Goal: Transaction & Acquisition: Purchase product/service

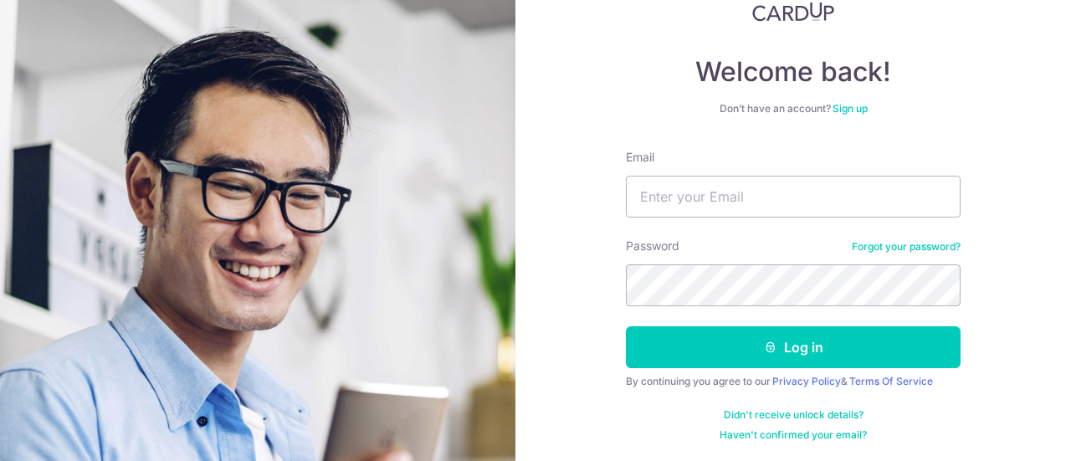
scroll to position [118, 0]
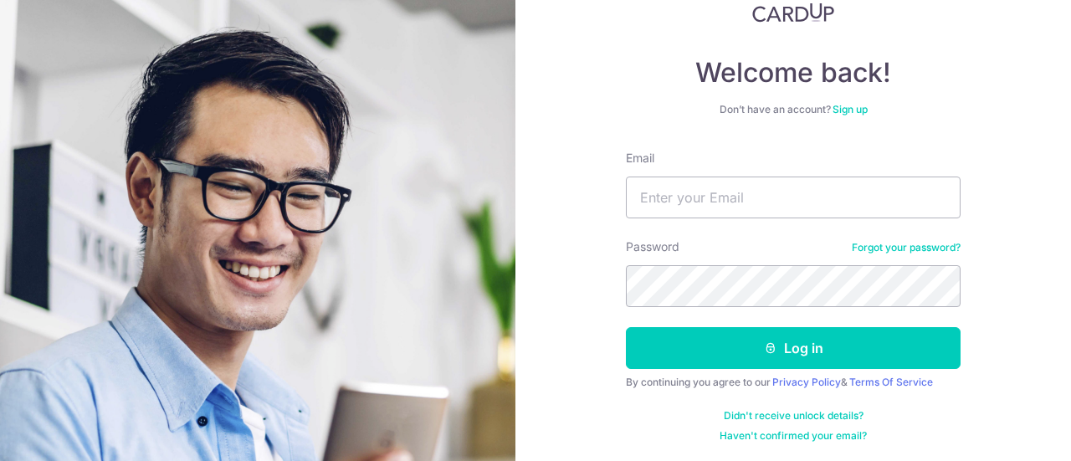
click at [848, 106] on link "Sign up" at bounding box center [849, 109] width 35 height 13
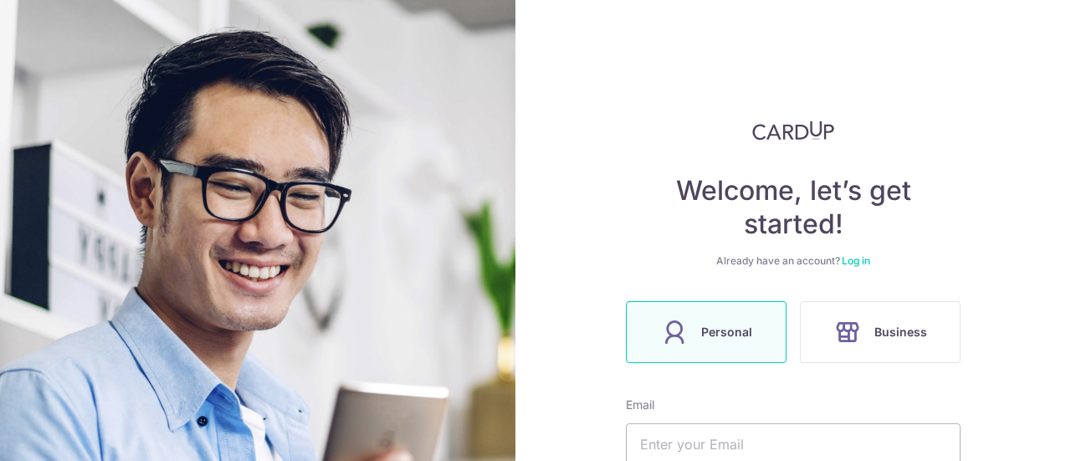
scroll to position [201, 0]
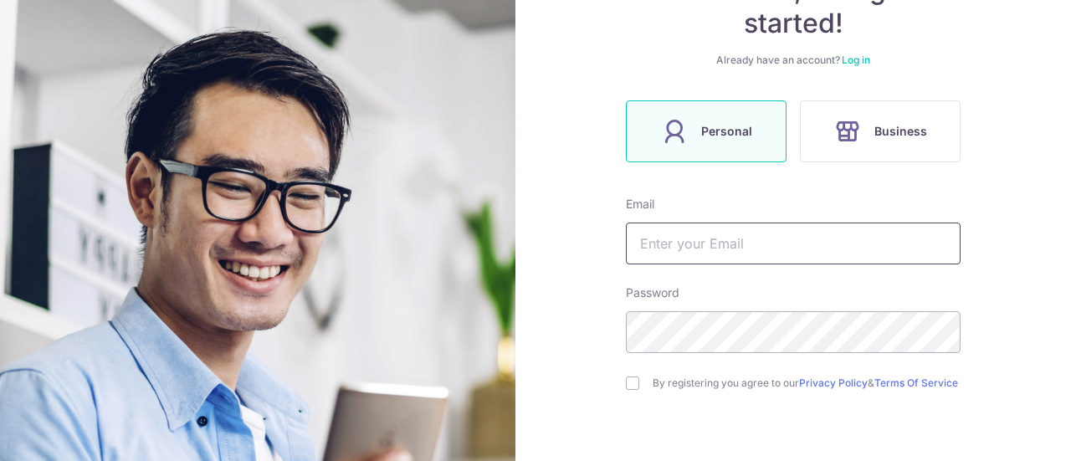
click at [704, 247] on input "text" at bounding box center [793, 243] width 335 height 42
type input "khoo1you2liang3@gmail.com"
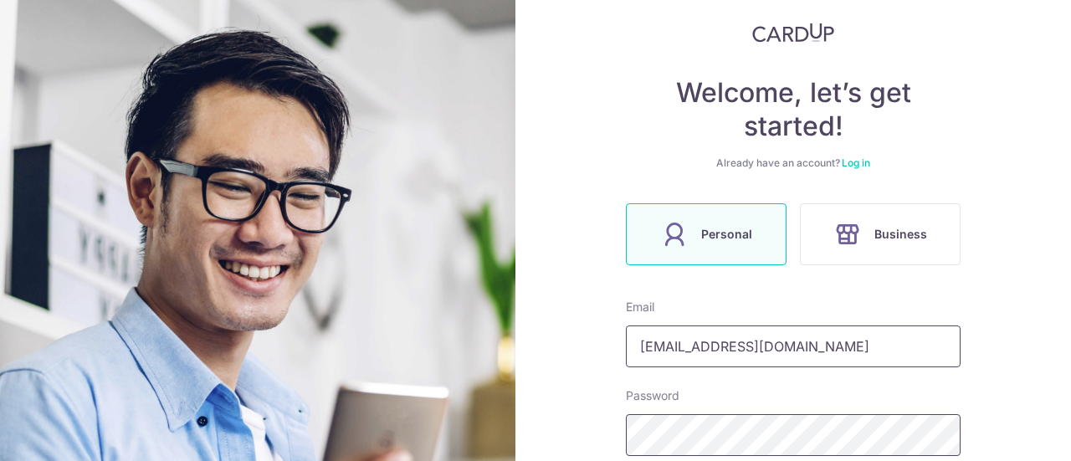
scroll to position [322, 0]
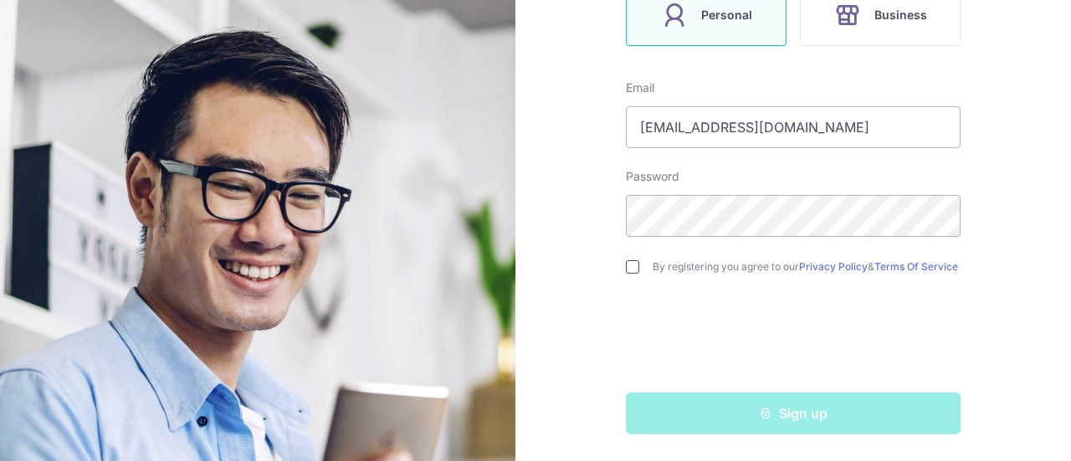
click at [628, 268] on input "checkbox" at bounding box center [632, 266] width 13 height 13
checkbox input "true"
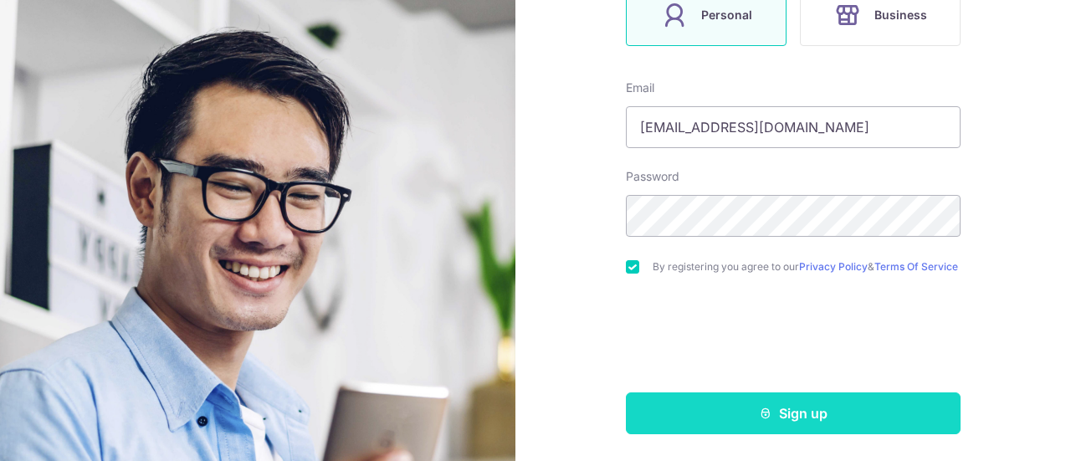
click at [781, 412] on button "Sign up" at bounding box center [793, 413] width 335 height 42
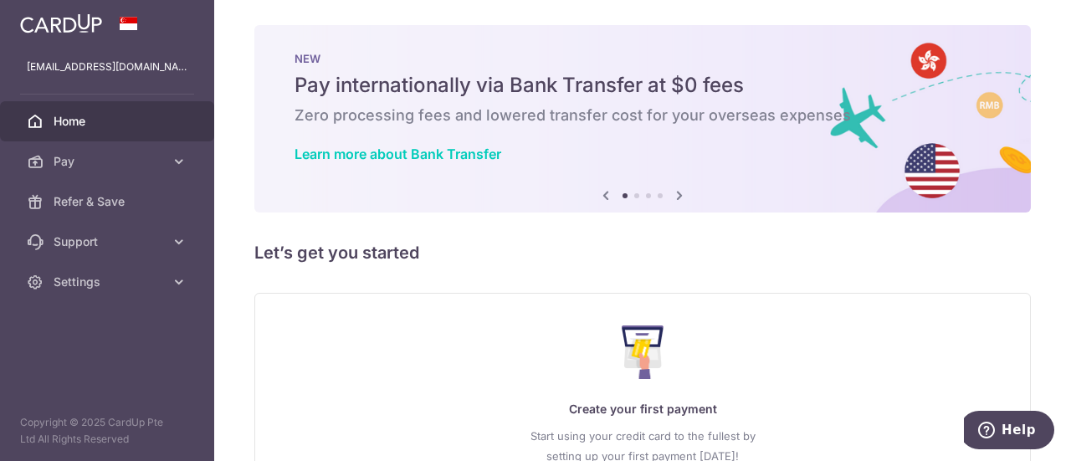
scroll to position [149, 0]
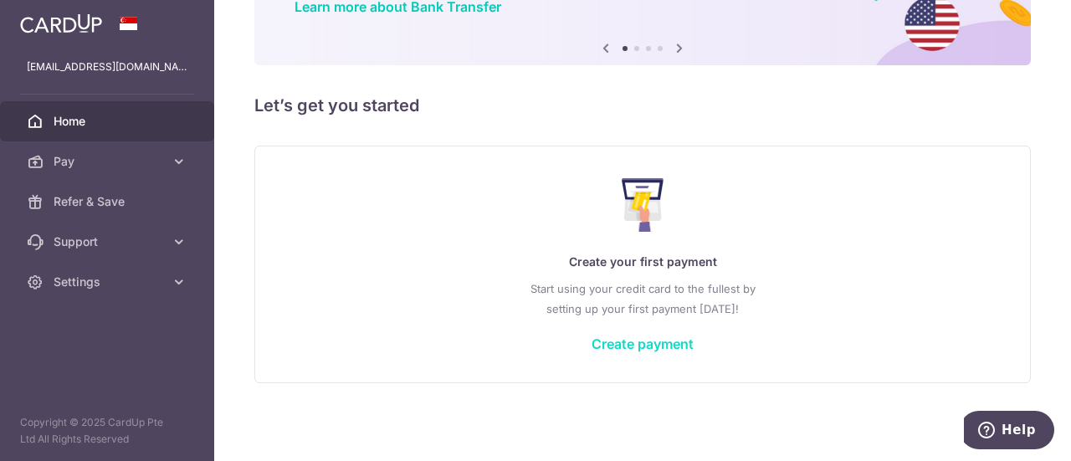
click at [614, 347] on link "Create payment" at bounding box center [642, 343] width 102 height 17
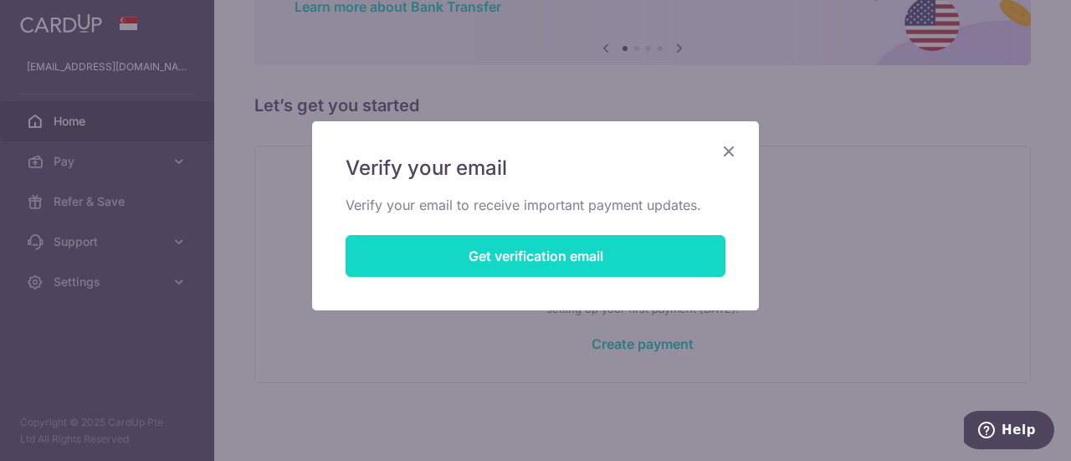
click at [504, 247] on button "Get verification email" at bounding box center [535, 256] width 380 height 42
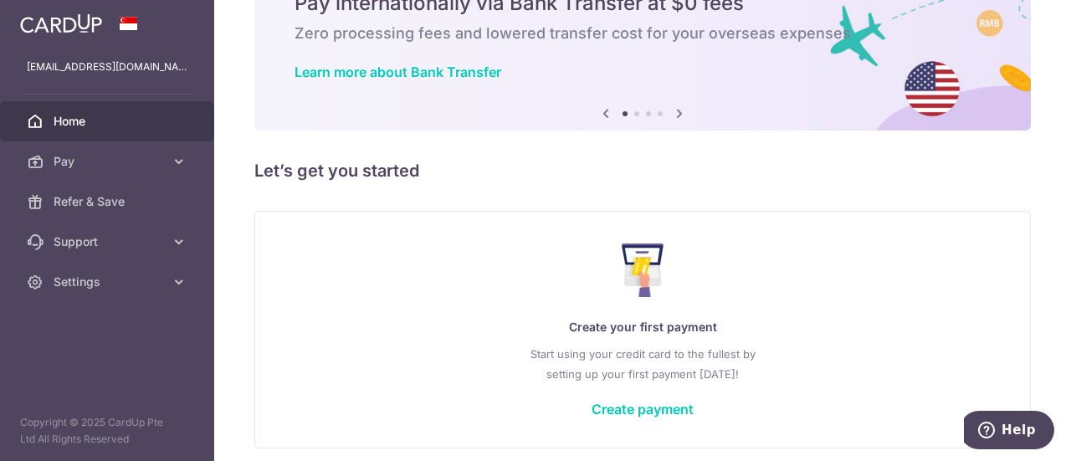
scroll to position [149, 0]
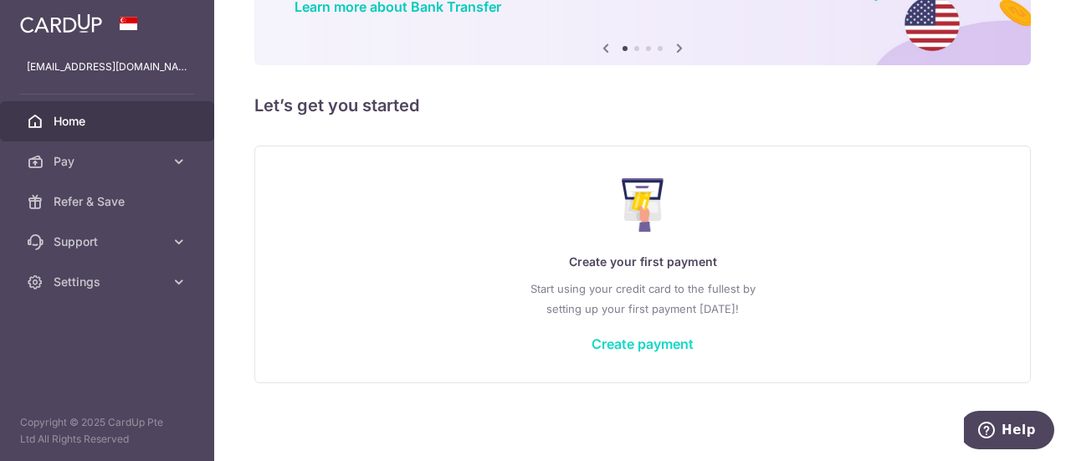
click at [649, 350] on link "Create payment" at bounding box center [642, 343] width 102 height 17
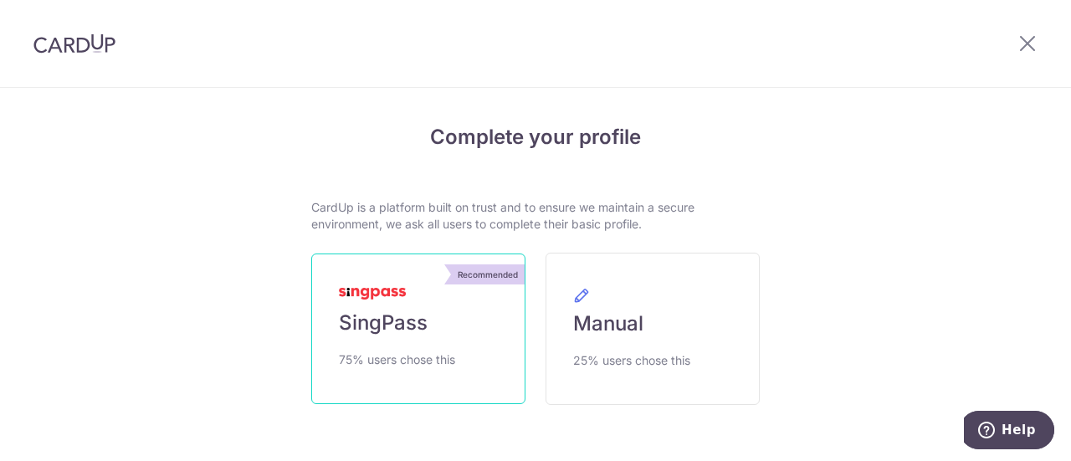
scroll to position [69, 0]
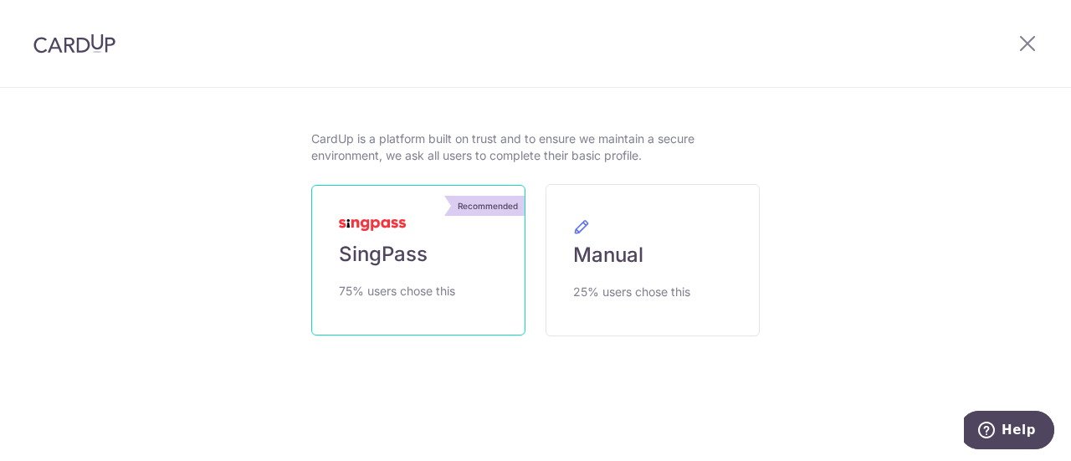
click at [376, 292] on span "75% users chose this" at bounding box center [397, 291] width 116 height 20
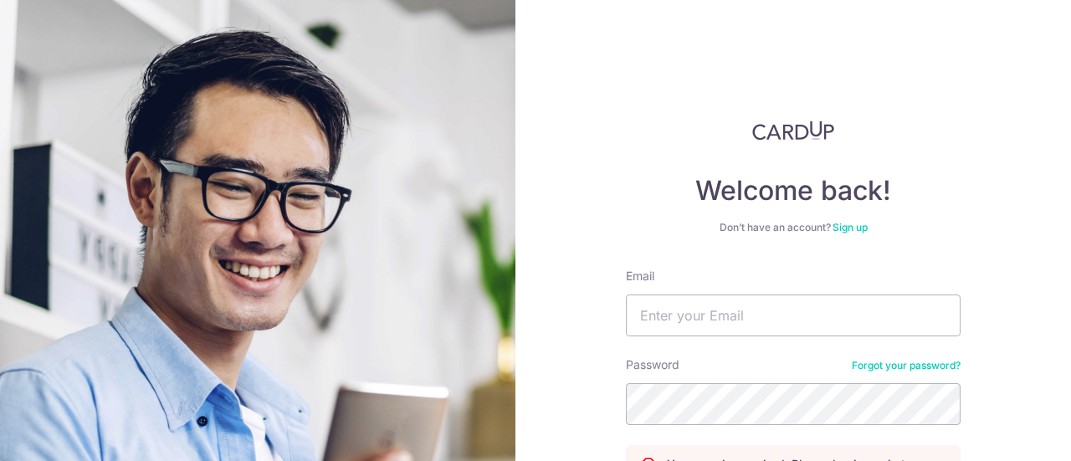
scroll to position [167, 0]
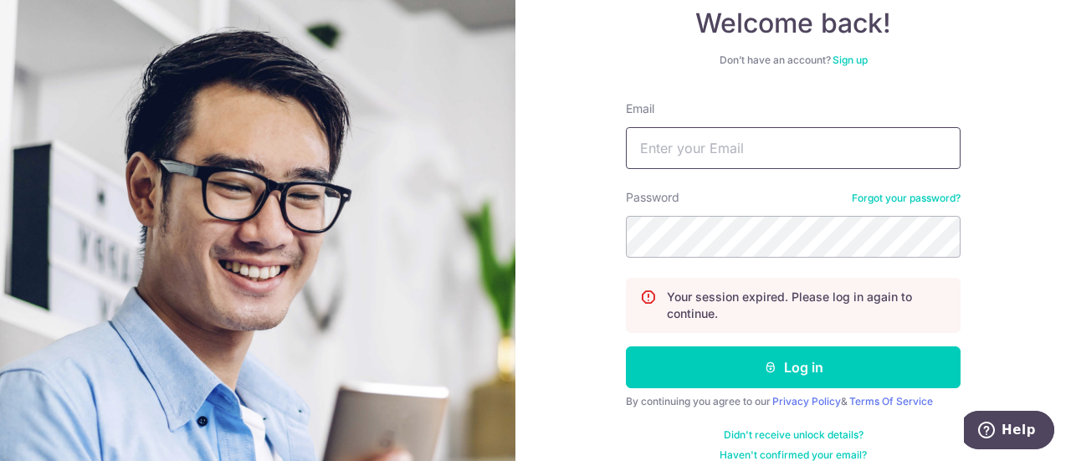
click at [781, 139] on input "Email" at bounding box center [793, 148] width 335 height 42
type input "[EMAIL_ADDRESS][DOMAIN_NAME]"
click at [626, 346] on button "Log in" at bounding box center [793, 367] width 335 height 42
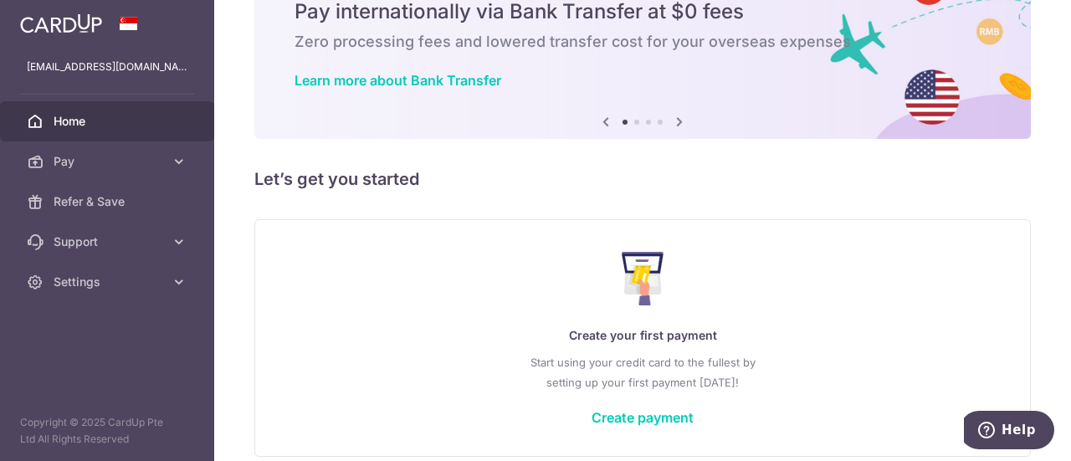
scroll to position [149, 0]
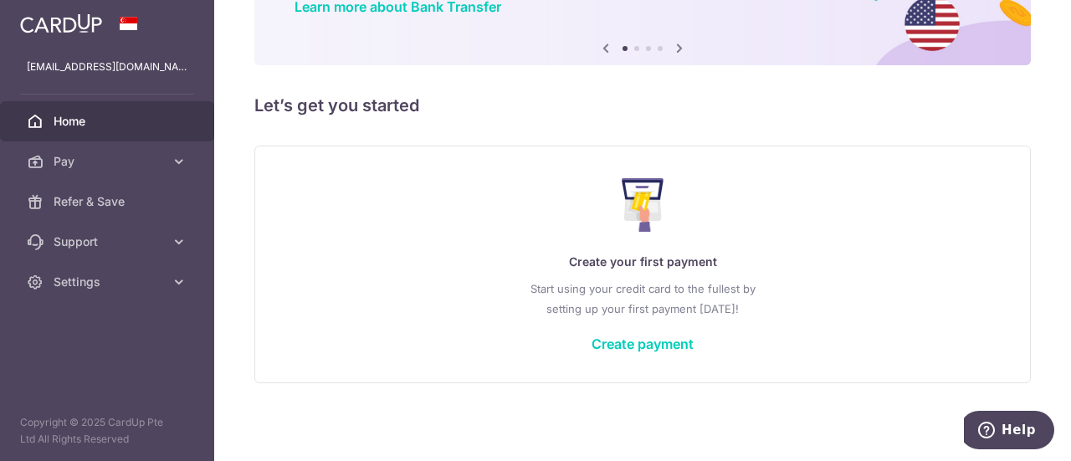
click at [657, 353] on div "Create your first payment Start using your credit card to the fullest by settin…" at bounding box center [642, 264] width 734 height 198
click at [634, 320] on div "Create your first payment Start using your credit card to the fullest by settin…" at bounding box center [642, 264] width 734 height 198
click at [642, 335] on link "Create payment" at bounding box center [642, 343] width 102 height 17
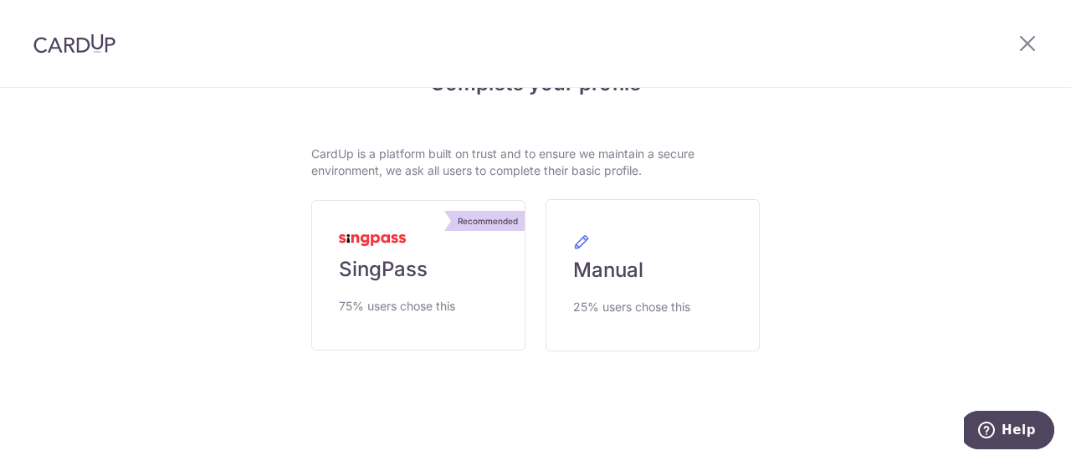
scroll to position [69, 0]
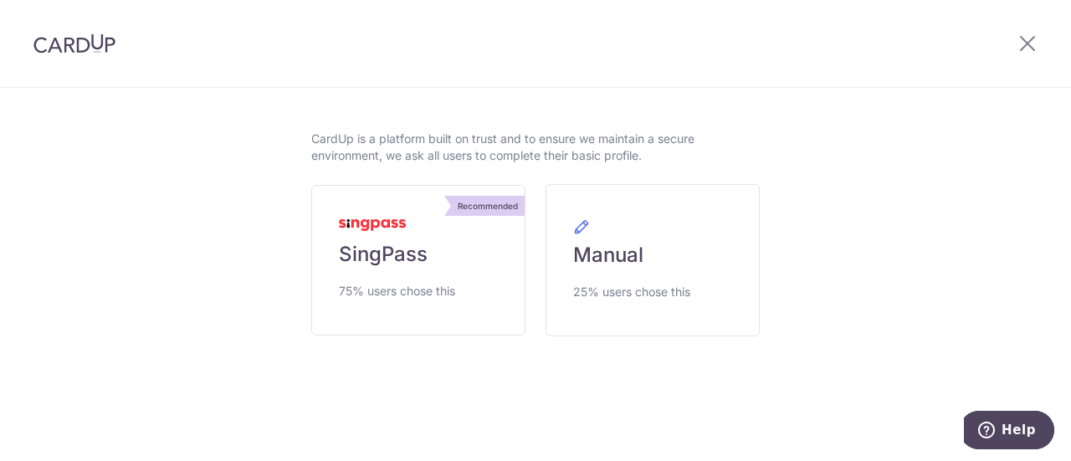
click at [463, 251] on link "Recommended SingPass 75% users chose this" at bounding box center [418, 260] width 214 height 151
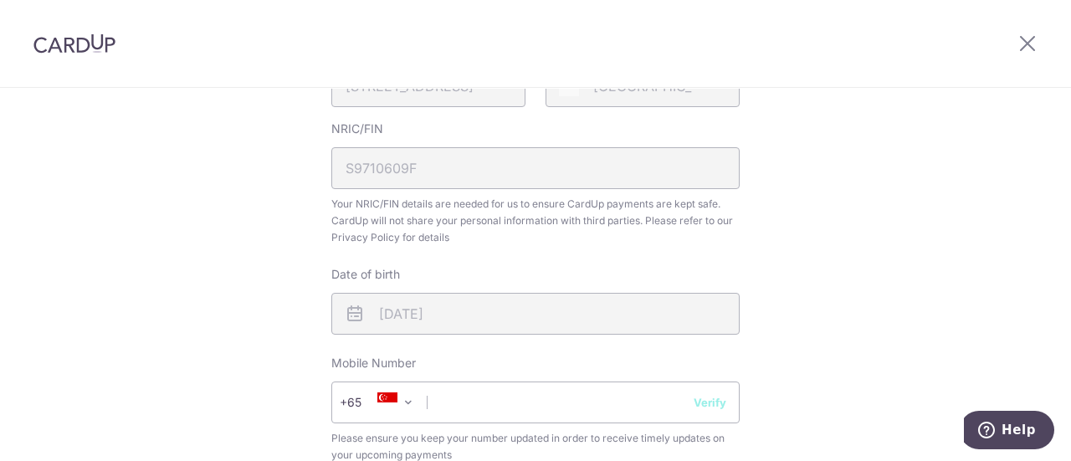
scroll to position [585, 0]
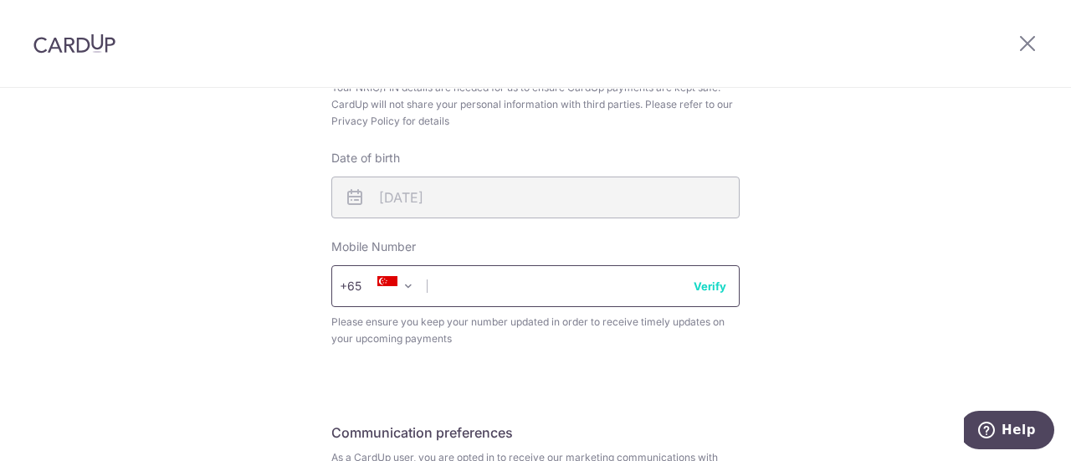
click at [546, 289] on input "text" at bounding box center [535, 286] width 408 height 42
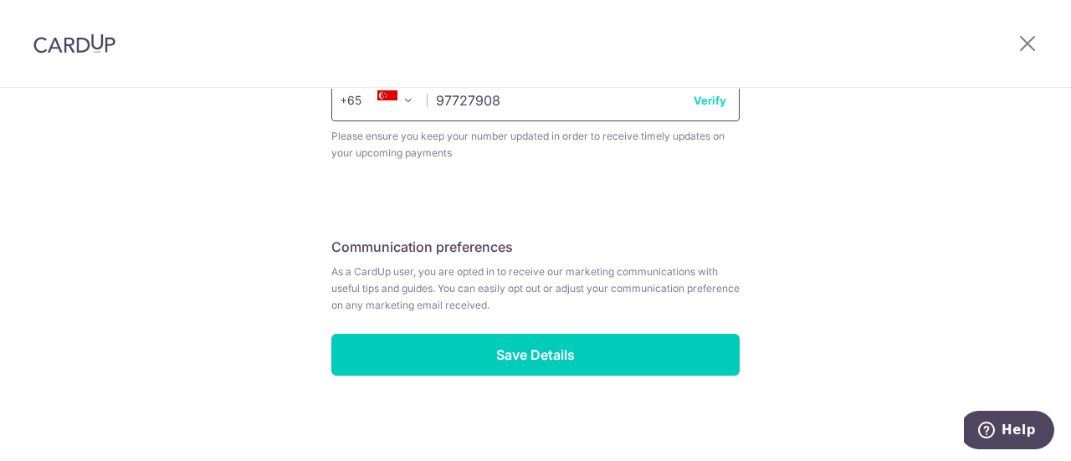
scroll to position [777, 0]
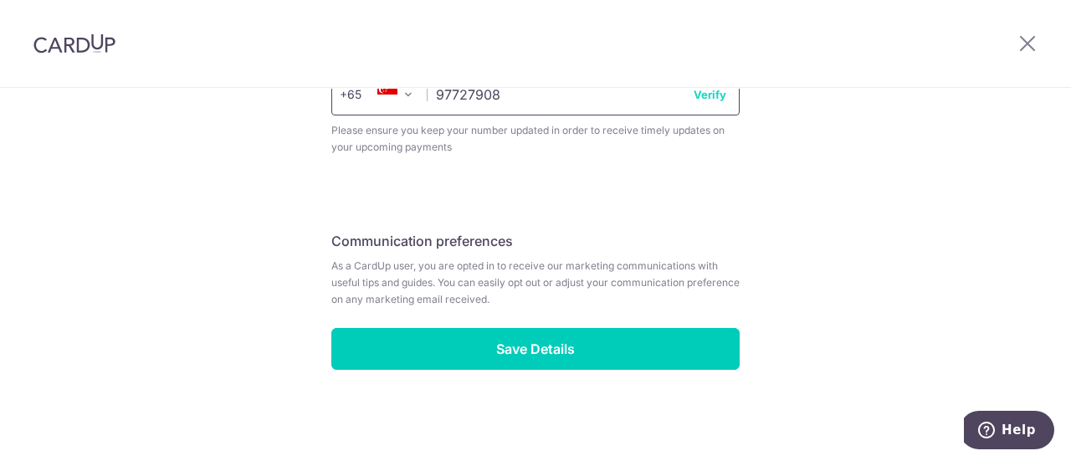
click at [707, 110] on input "97727908" at bounding box center [535, 95] width 408 height 42
type input "97727908"
click at [708, 95] on button "Verify" at bounding box center [709, 94] width 33 height 17
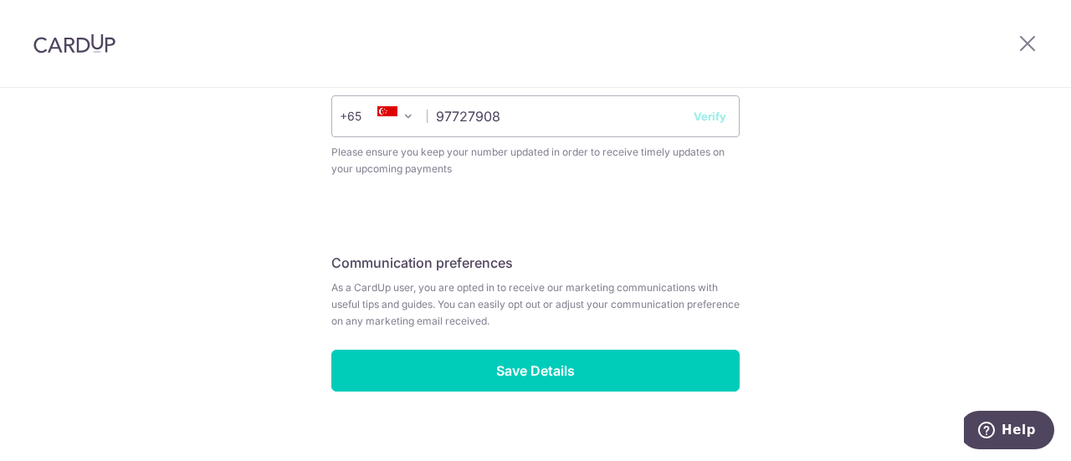
scroll to position [693, 0]
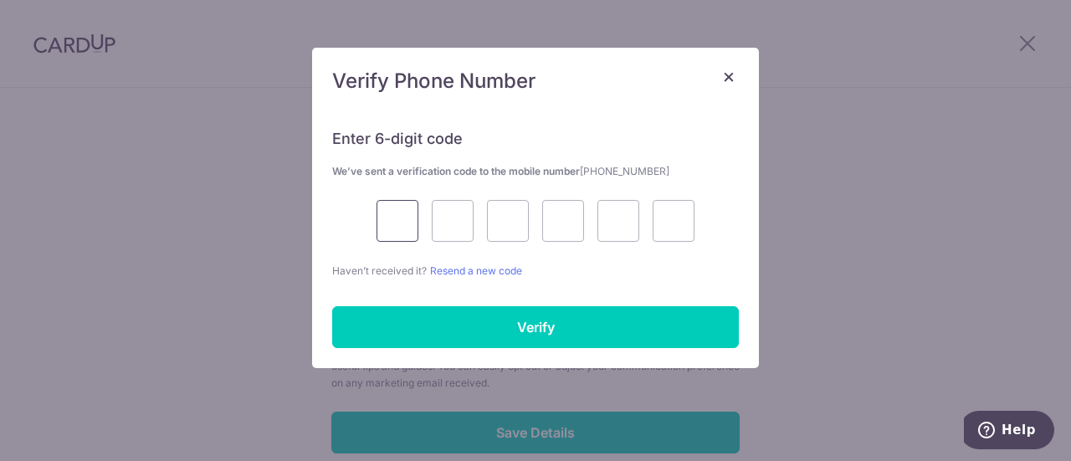
drag, startPoint x: 397, startPoint y: 219, endPoint x: 1070, endPoint y: 65, distance: 689.8
click at [397, 219] on input "text" at bounding box center [397, 221] width 42 height 42
type input "4"
type input "9"
type input "1"
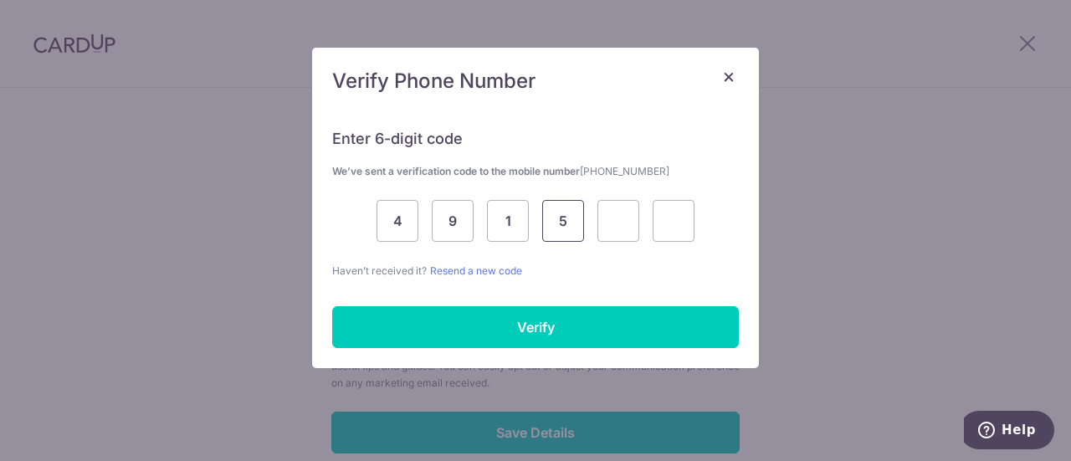
type input "5"
type input "6"
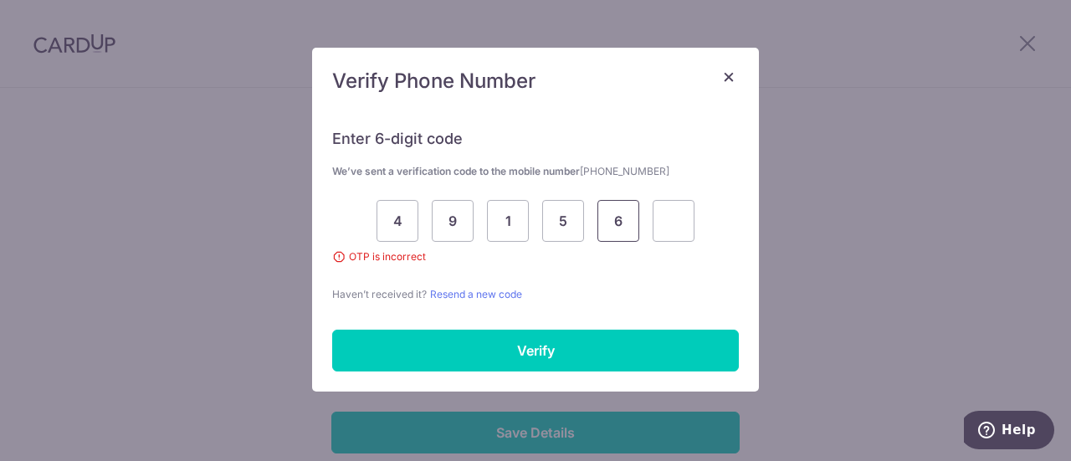
click at [634, 222] on input "6" at bounding box center [618, 221] width 42 height 42
type input "1"
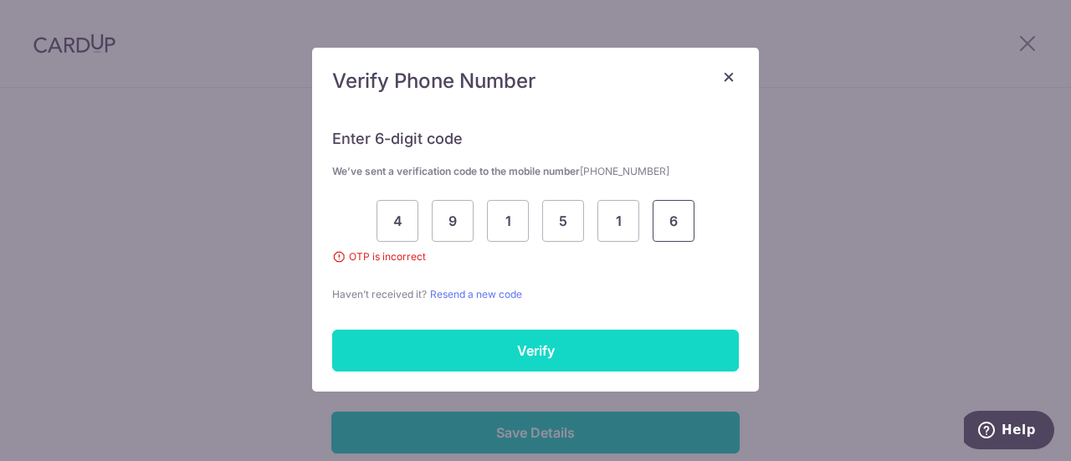
type input "6"
click at [587, 356] on input "Verify" at bounding box center [535, 351] width 406 height 42
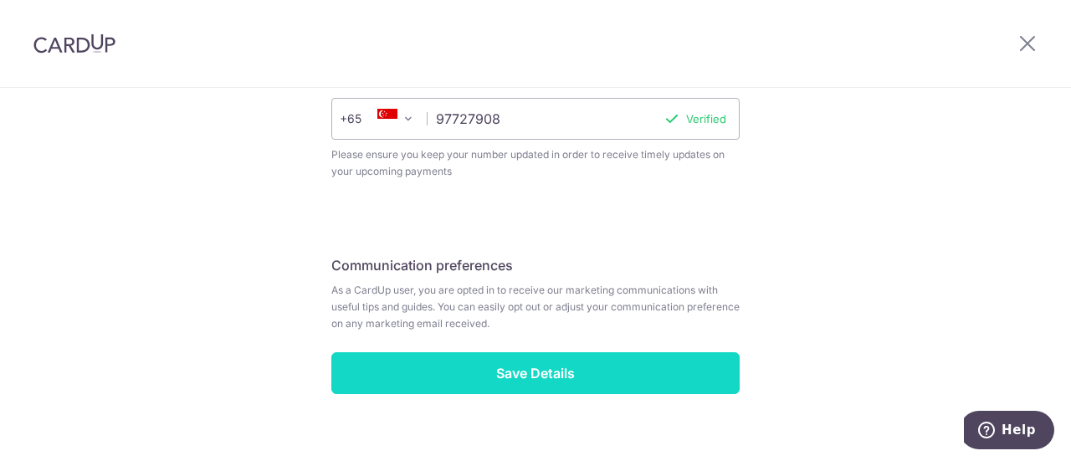
scroll to position [777, 0]
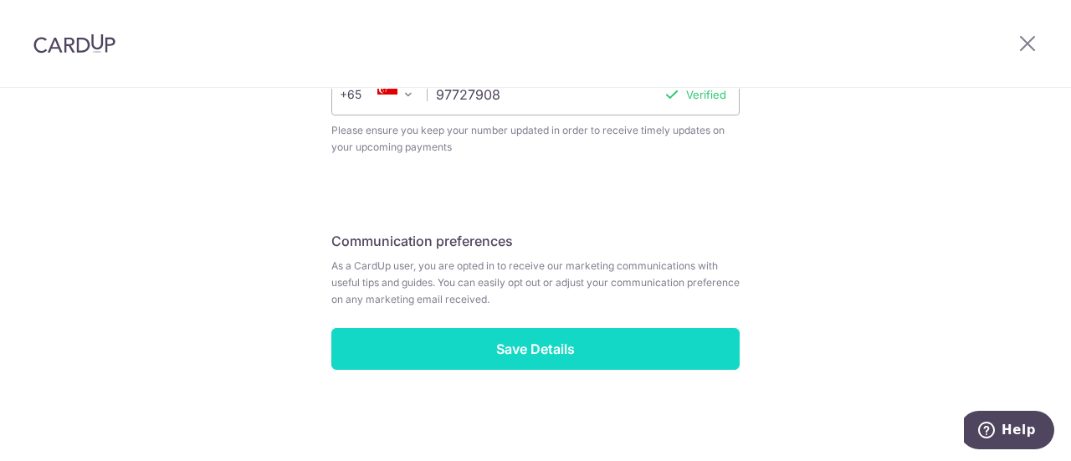
click at [532, 338] on input "Save Details" at bounding box center [535, 349] width 408 height 42
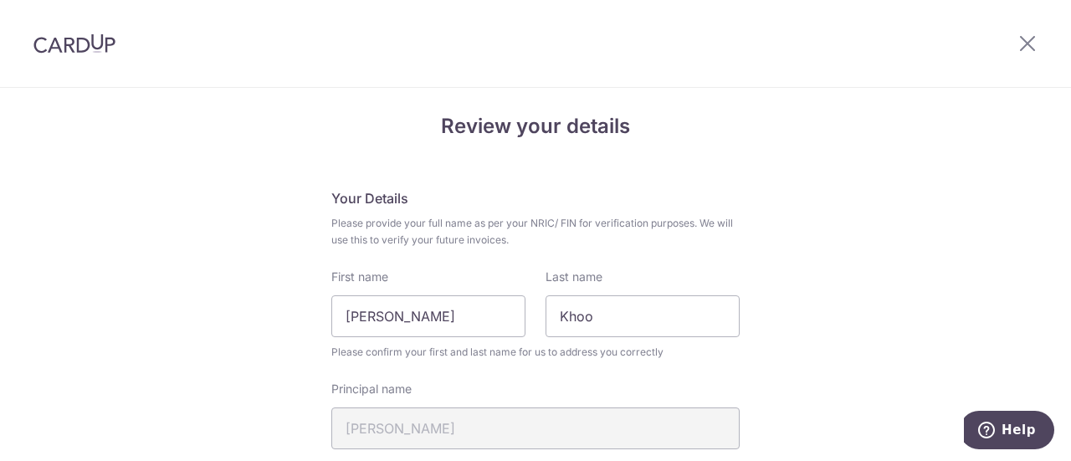
scroll to position [24, 0]
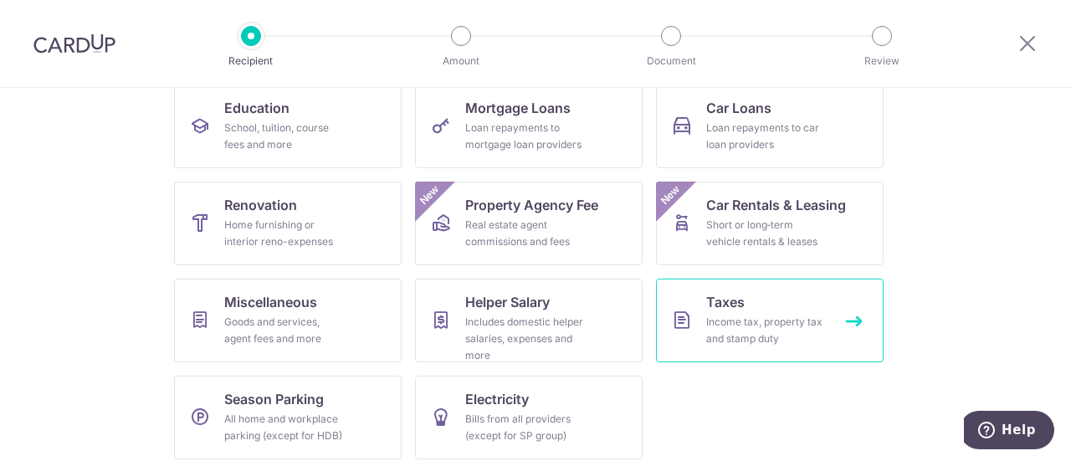
scroll to position [286, 0]
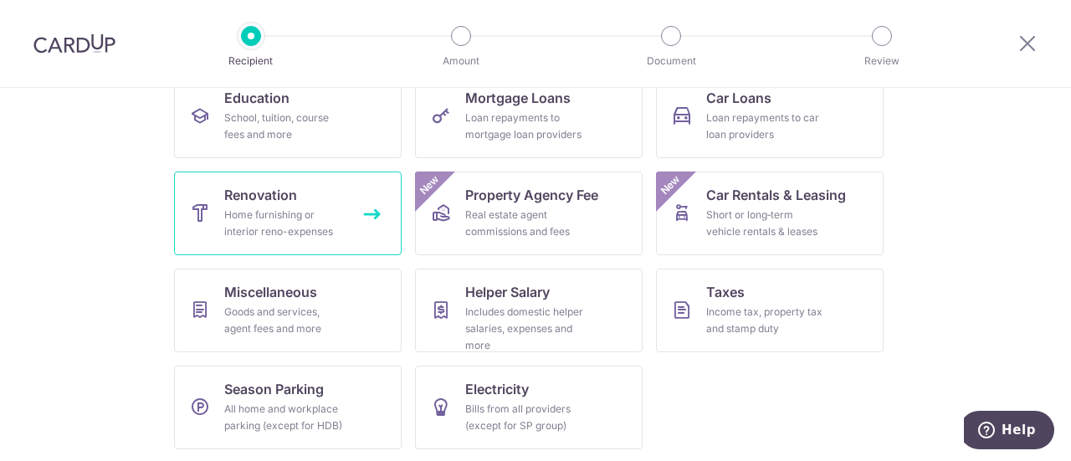
click at [227, 198] on span "Renovation" at bounding box center [260, 195] width 73 height 20
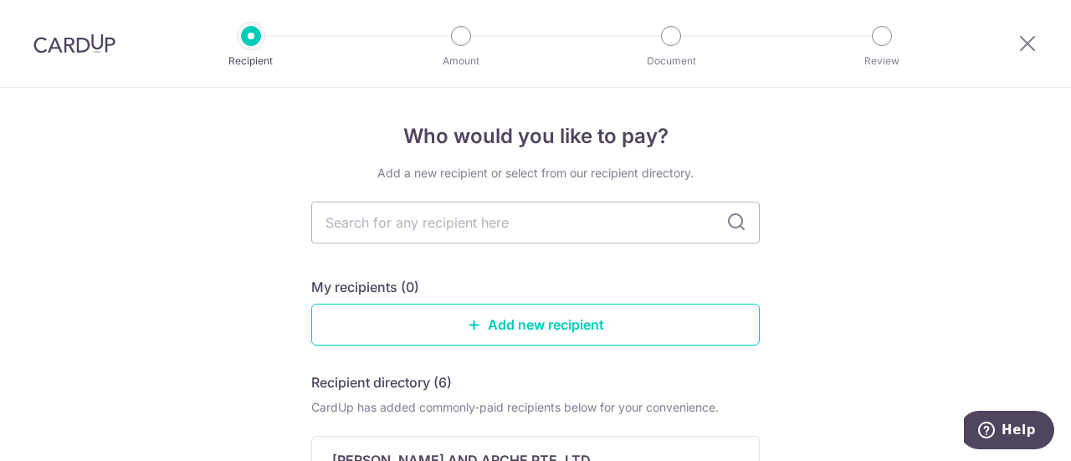
click at [468, 220] on input "text" at bounding box center [535, 223] width 448 height 42
click at [734, 227] on icon at bounding box center [736, 222] width 20 height 20
click at [733, 226] on icon at bounding box center [736, 222] width 20 height 20
click at [599, 226] on input "text" at bounding box center [535, 223] width 448 height 42
click at [462, 215] on input "text" at bounding box center [535, 223] width 448 height 42
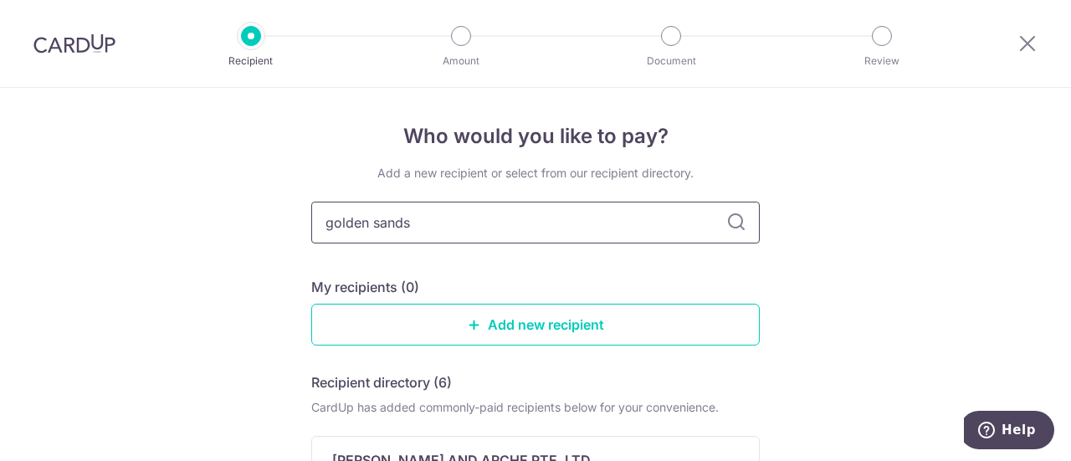
type input "golden sands"
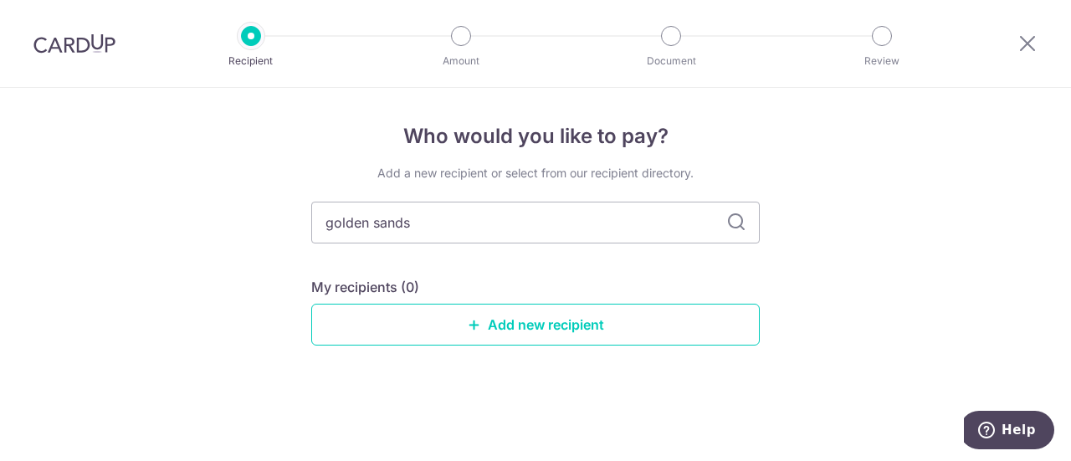
click at [729, 223] on icon at bounding box center [736, 222] width 20 height 20
click at [576, 227] on input "golden sand" at bounding box center [535, 223] width 448 height 42
type input "golden"
type input "g"
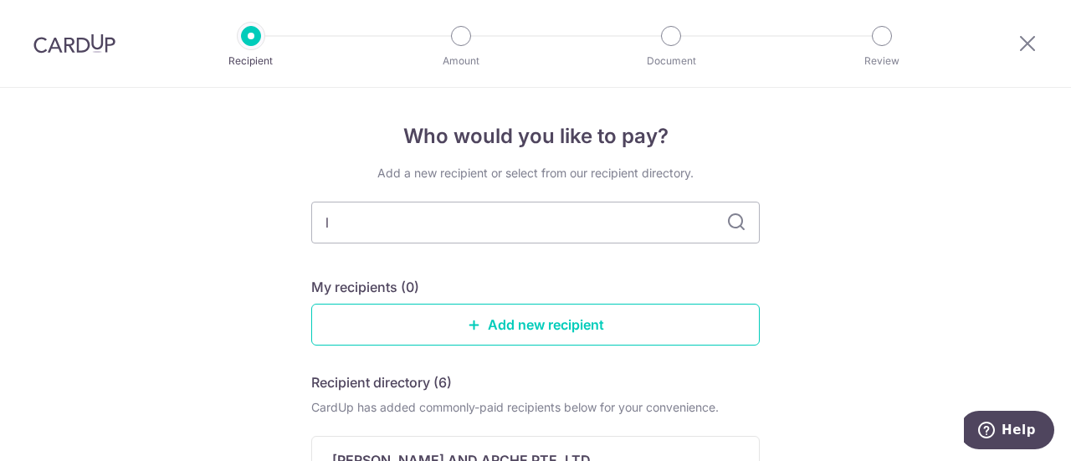
type input "l"
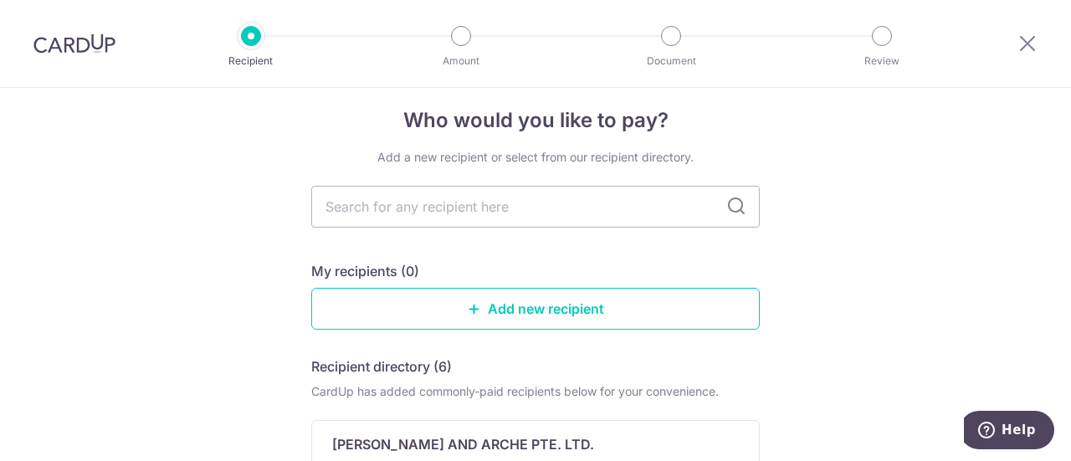
scroll to position [20, 0]
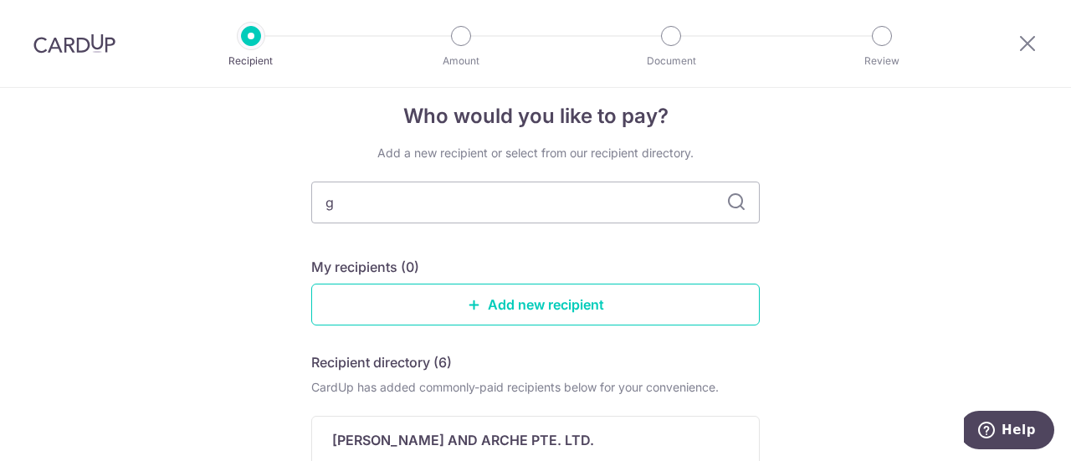
type input "go"
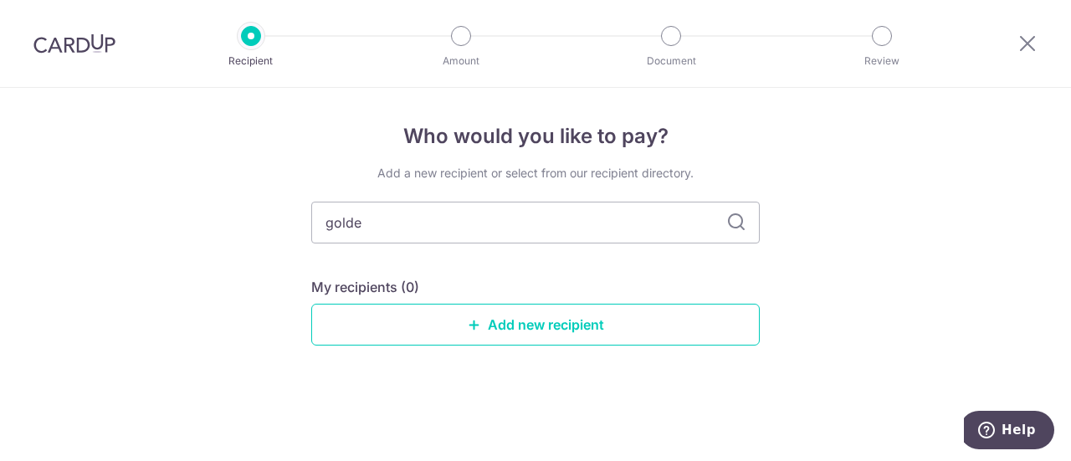
type input "golden"
click at [503, 336] on link "Add new recipient" at bounding box center [535, 325] width 448 height 42
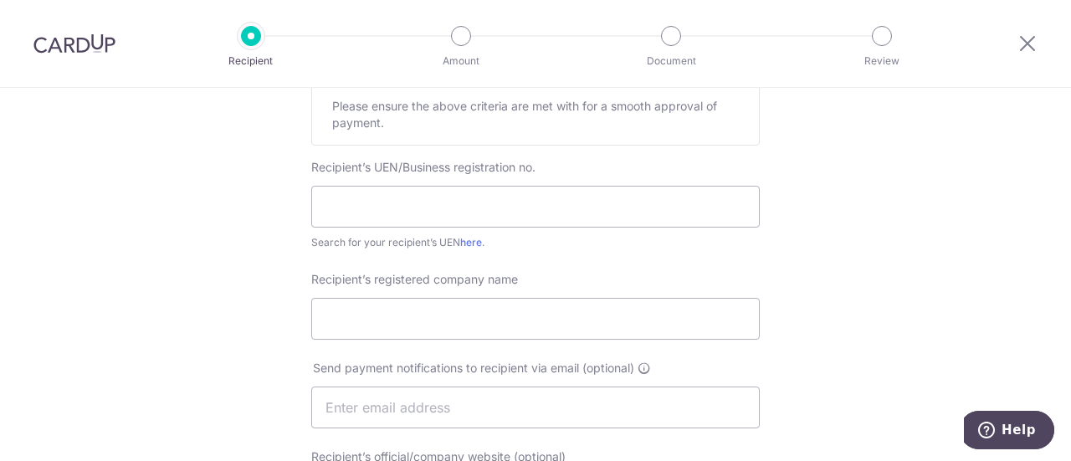
scroll to position [289, 0]
click at [473, 217] on input "text" at bounding box center [535, 206] width 448 height 42
click at [467, 239] on link "here" at bounding box center [471, 241] width 22 height 13
click at [488, 203] on input "text" at bounding box center [535, 206] width 448 height 42
paste input "348-303-1023"
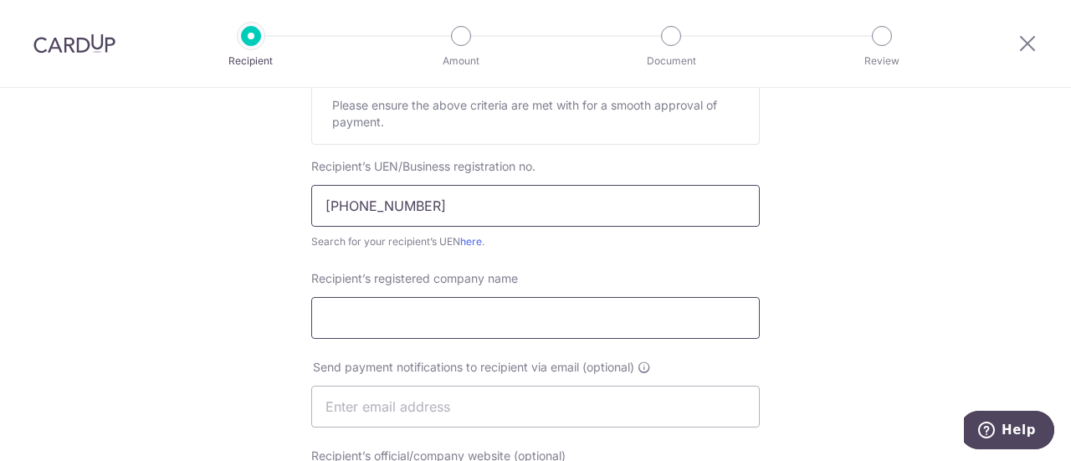
type input "348-303-1023"
click at [472, 312] on input "Recipient’s registered company name" at bounding box center [535, 318] width 448 height 42
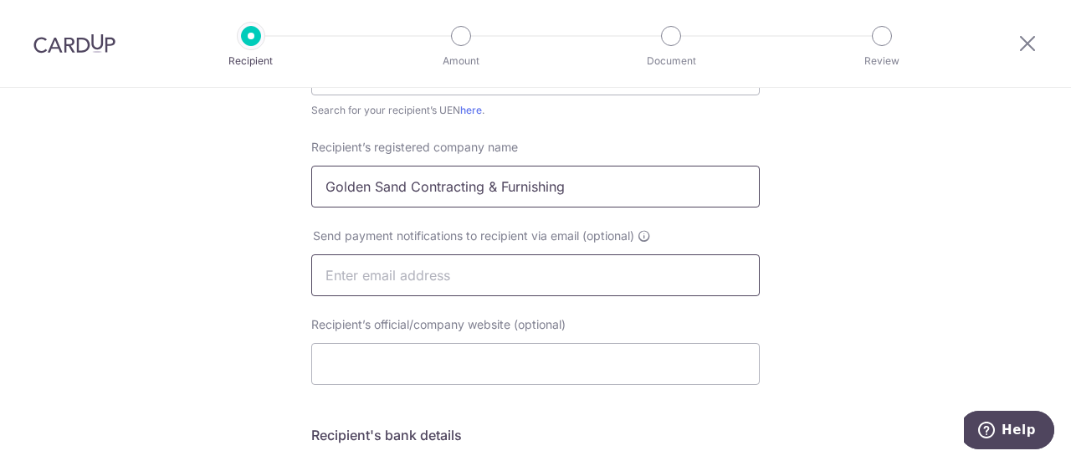
type input "Golden Sand Contracting & Furnishing"
click at [500, 273] on input "text" at bounding box center [535, 275] width 448 height 42
click at [855, 314] on div "Who would you like to pay? Your recipient does not need a CardUp account to rec…" at bounding box center [535, 296] width 1071 height 1258
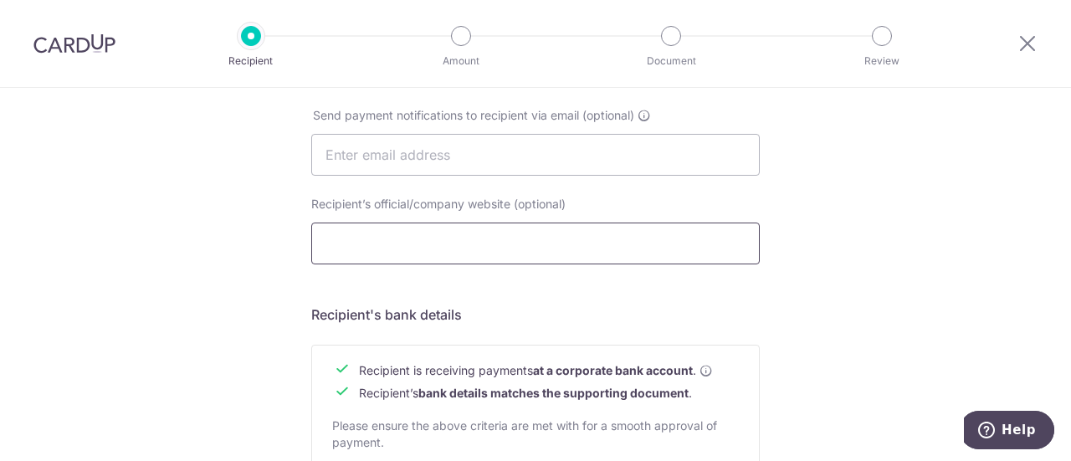
scroll to position [542, 0]
click at [488, 238] on input "Recipient’s official/company website (optional)" at bounding box center [535, 243] width 448 height 42
paste input "https://www.goldensandinteriors.com/"
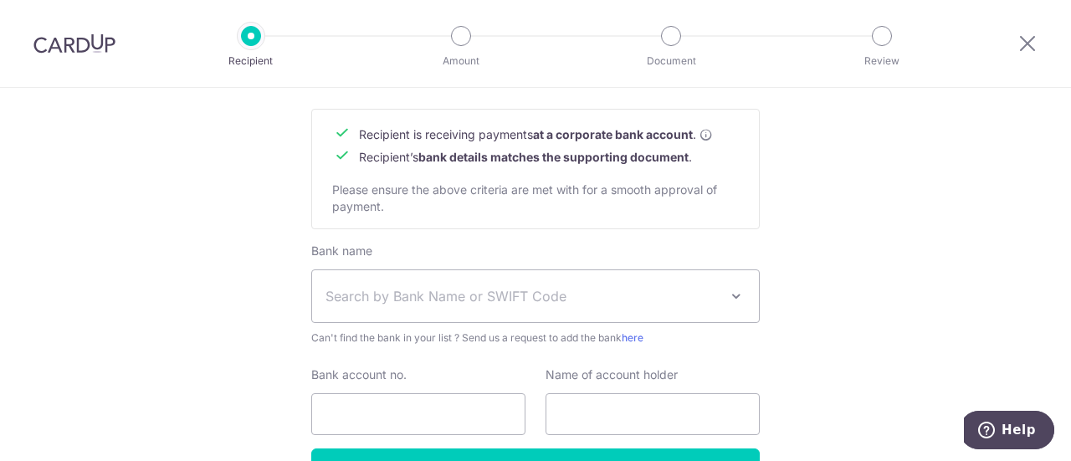
scroll to position [778, 0]
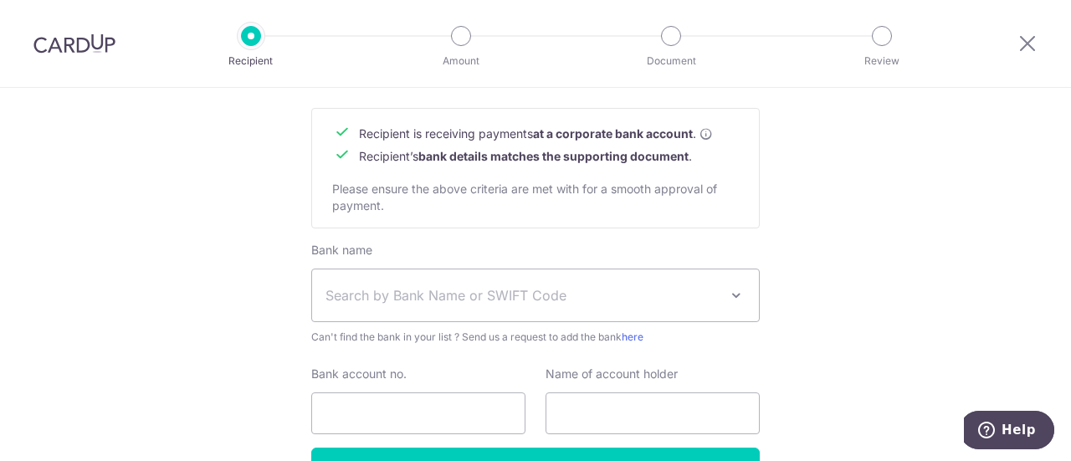
type input "https://www.goldensandinteriors.com/"
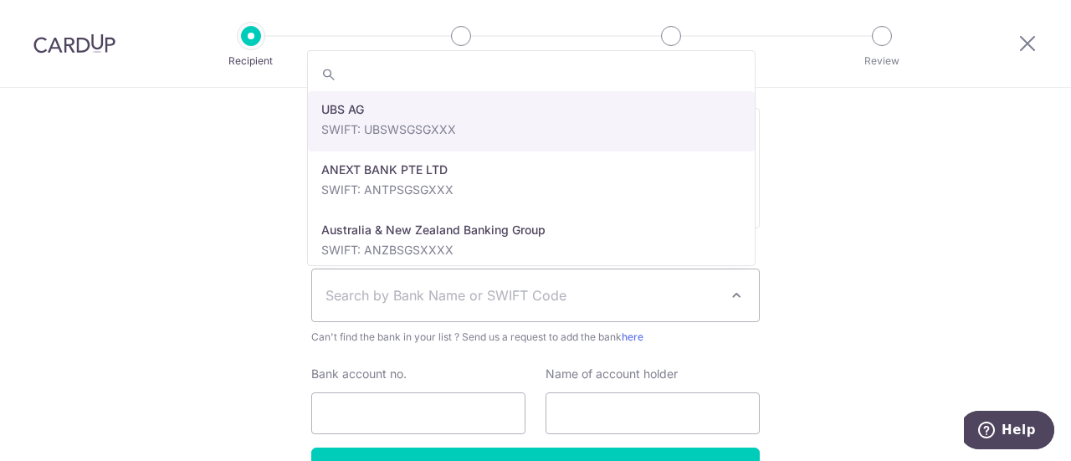
click at [568, 292] on span "Search by Bank Name or SWIFT Code" at bounding box center [521, 295] width 393 height 20
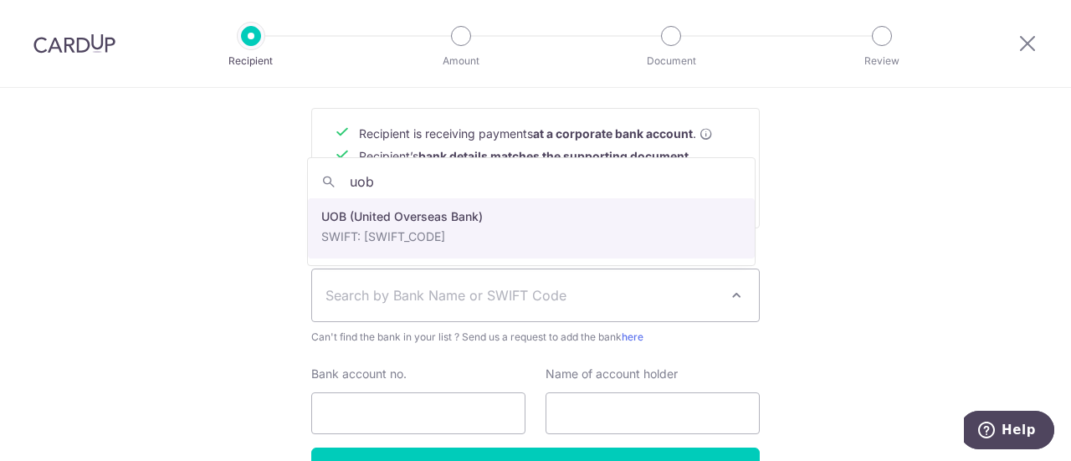
type input "uob"
select select "18"
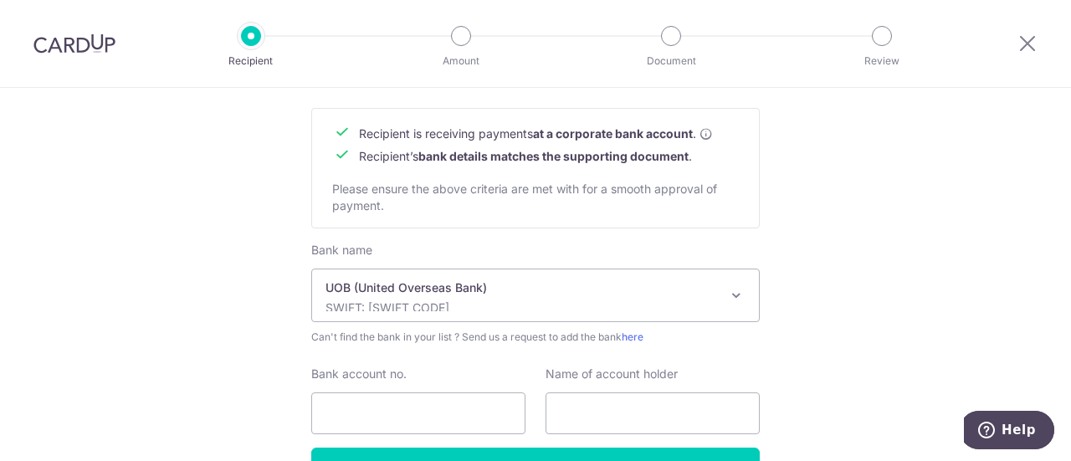
scroll to position [884, 0]
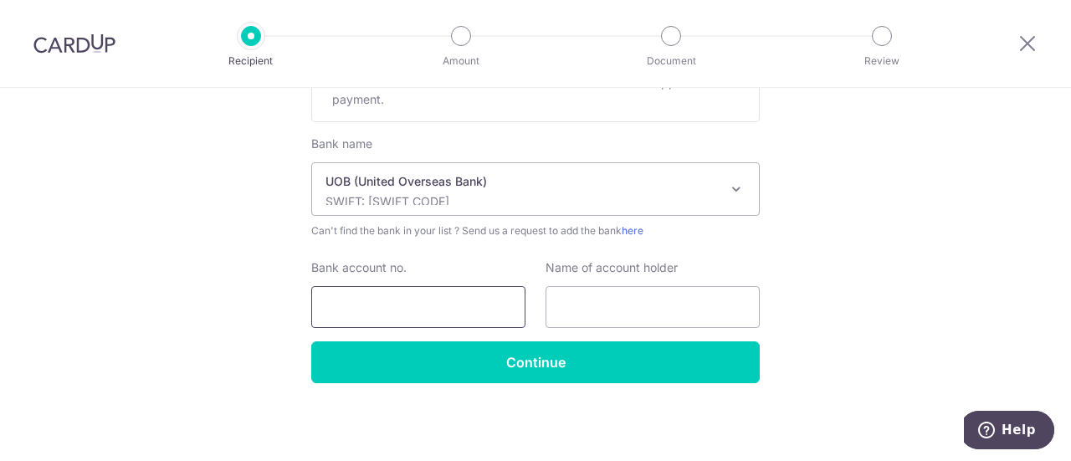
click at [443, 302] on input "Bank account no." at bounding box center [418, 307] width 214 height 42
paste input "https://www.goldensandinteriors.com/"
type input "https://www.goldensandinteriors.com/"
paste input "348-303-1023"
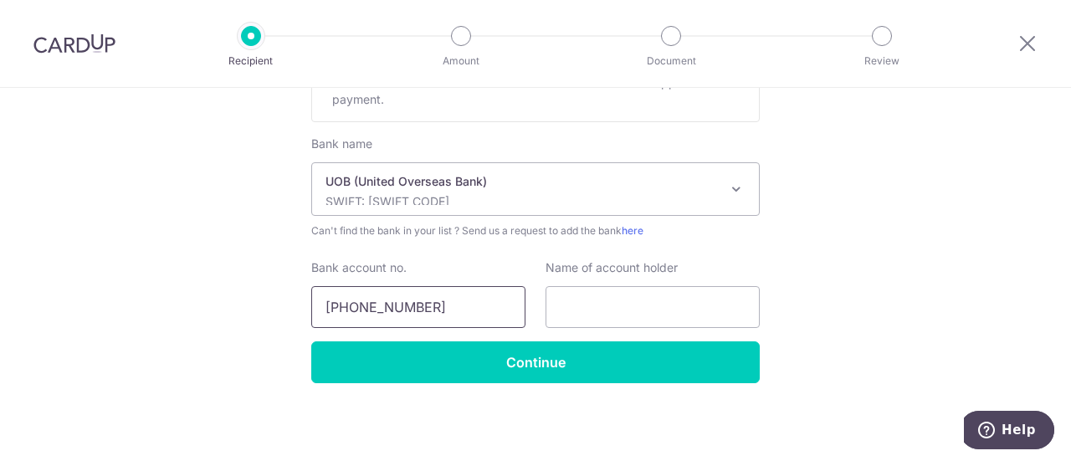
type input "348-303-1023"
click at [609, 314] on input "text" at bounding box center [652, 307] width 214 height 42
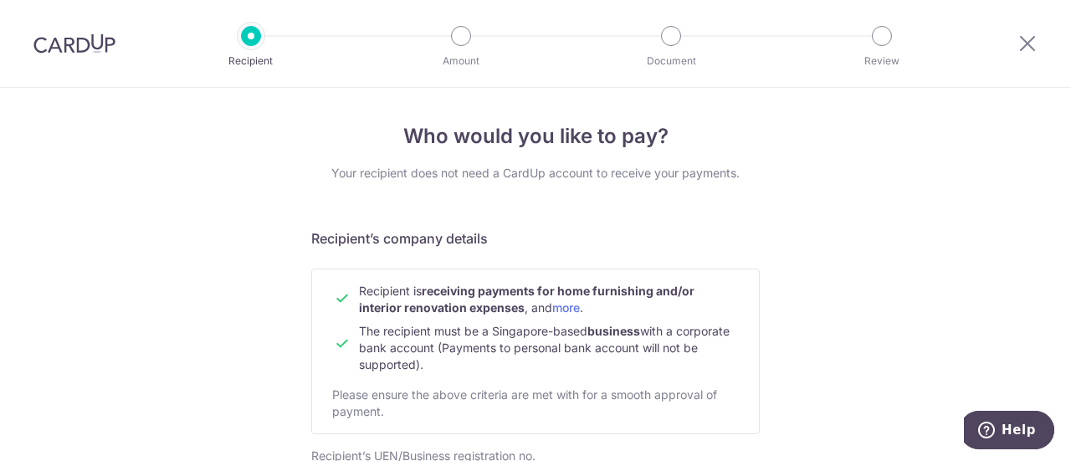
scroll to position [884, 0]
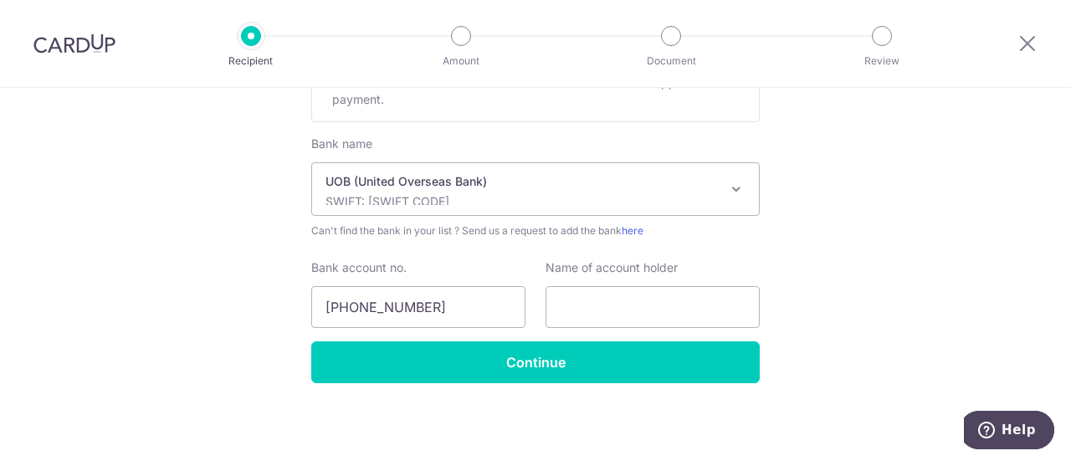
click at [464, 50] on div "Recipient Amount Document Review" at bounding box center [566, 43] width 718 height 87
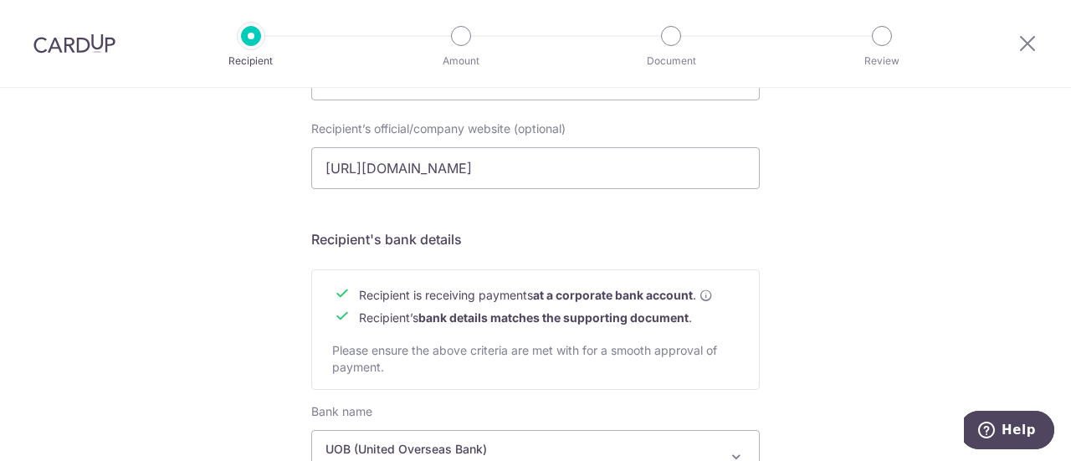
scroll to position [466, 0]
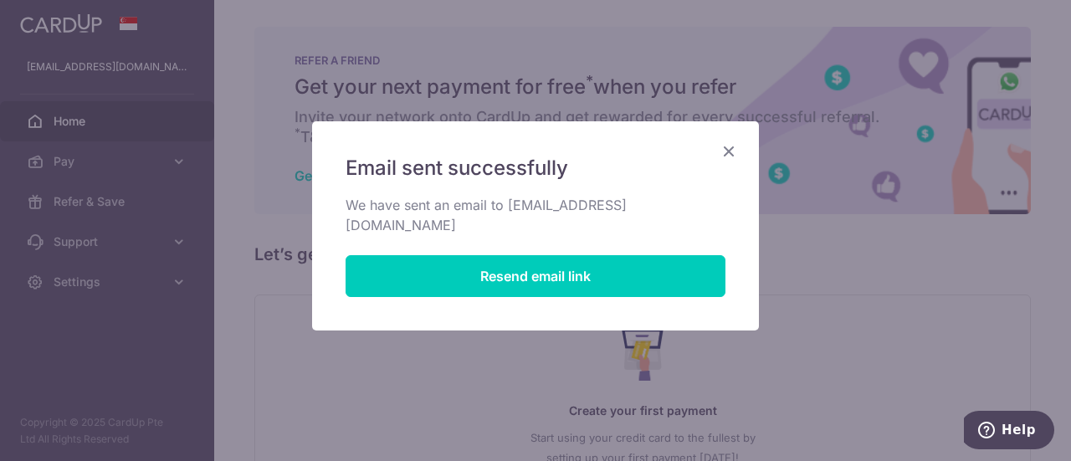
scroll to position [149, 0]
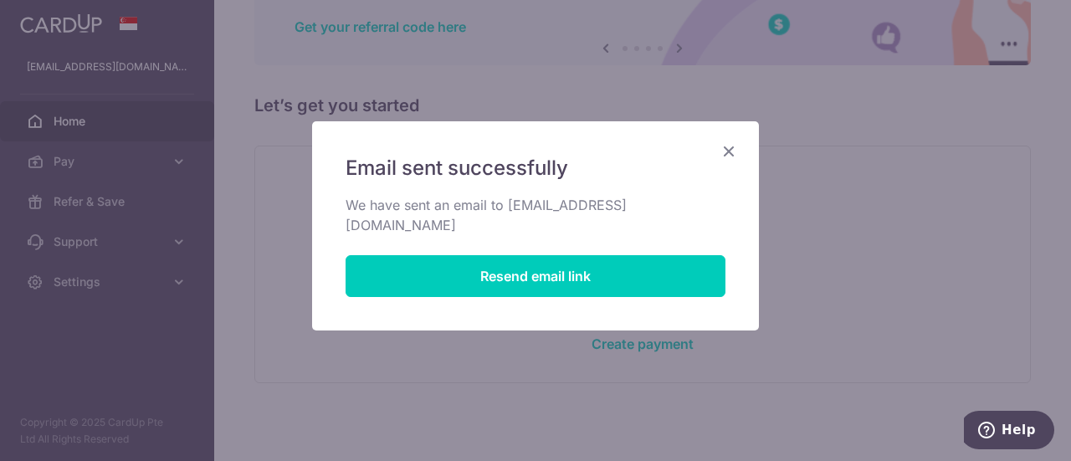
click at [729, 158] on icon "Close" at bounding box center [728, 151] width 20 height 21
